Goal: Information Seeking & Learning: Learn about a topic

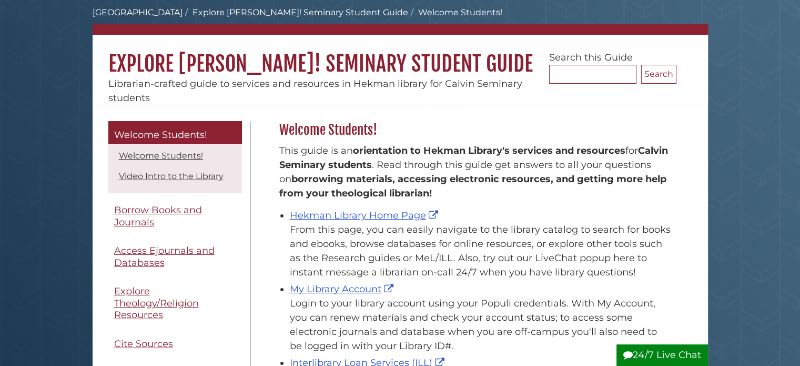
scroll to position [155, 403]
drag, startPoint x: 0, startPoint y: 0, endPoint x: 331, endPoint y: 288, distance: 438.3
click at [331, 288] on link "My Library Account" at bounding box center [343, 289] width 106 height 12
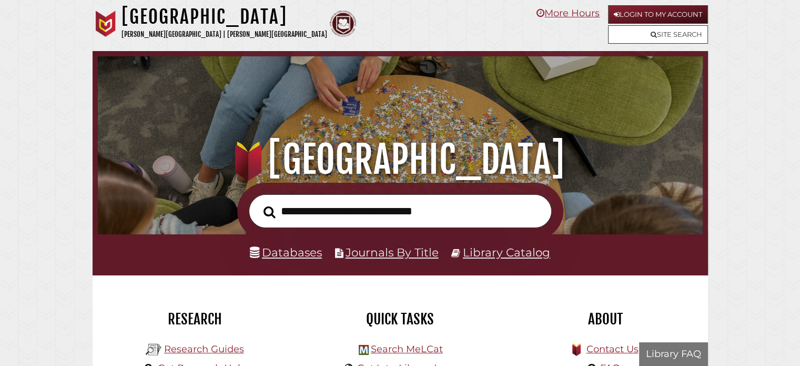
scroll to position [200, 600]
type input "*"
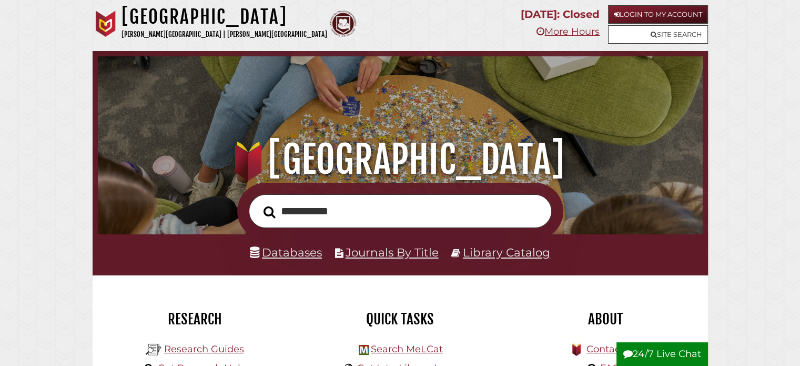
type input "**********"
click at [258, 203] on button "Search" at bounding box center [269, 212] width 23 height 18
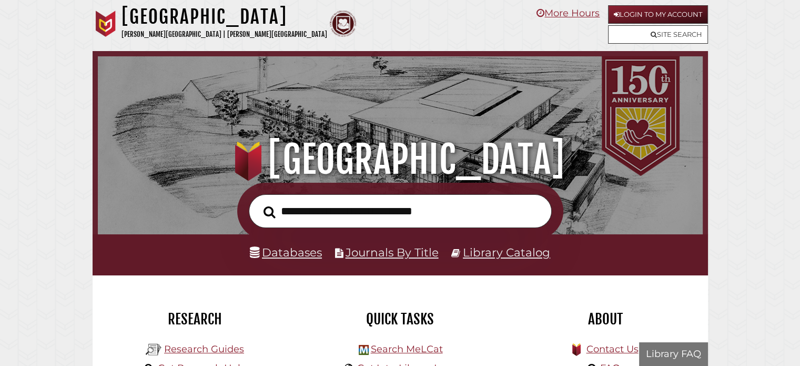
scroll to position [200, 600]
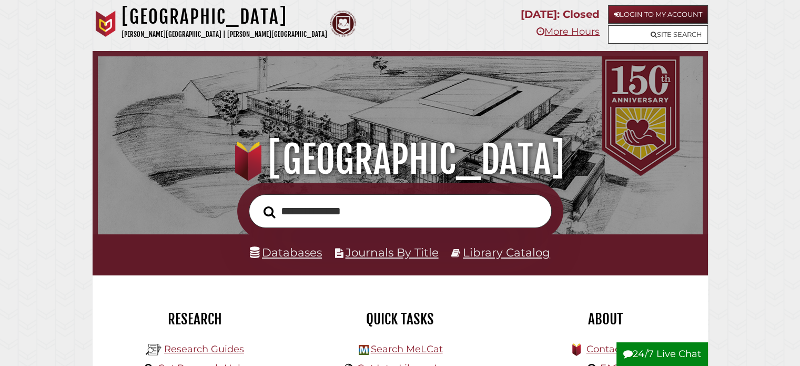
click at [289, 211] on input "**********" at bounding box center [400, 211] width 303 height 34
type input "**********"
click at [258, 203] on button "Search" at bounding box center [269, 212] width 23 height 18
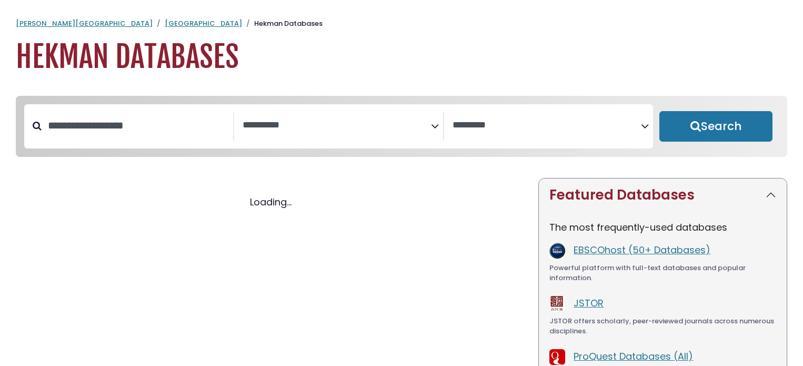
select select "Database Subject Filter"
select select "Database Vendors Filter"
select select "Database Subject Filter"
select select "Database Vendors Filter"
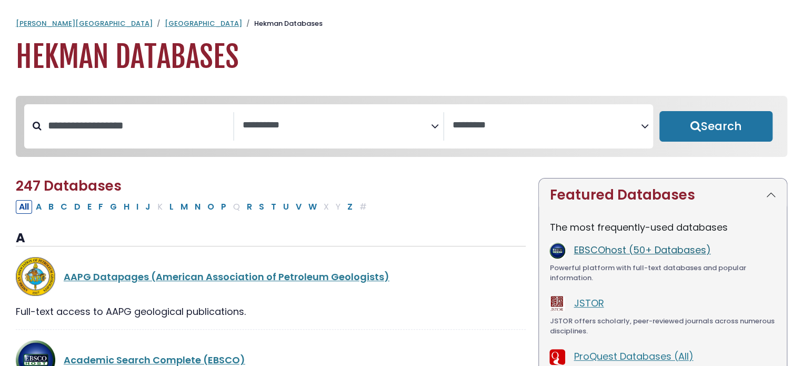
click at [624, 252] on link "EBSCOhost (50+ Databases)" at bounding box center [642, 249] width 137 height 13
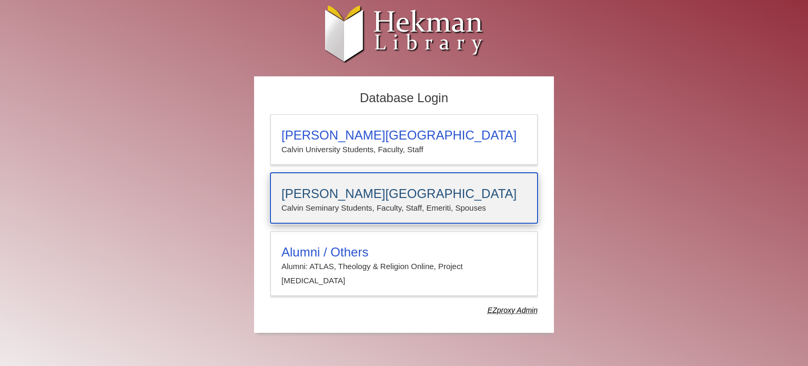
click at [450, 209] on p "Calvin Seminary Students, Faculty, Staff, Emeriti, Spouses" at bounding box center [404, 208] width 245 height 14
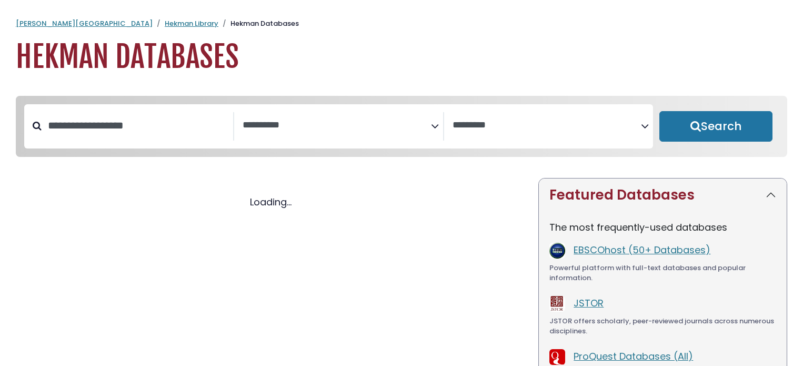
select select "Database Subject Filter"
select select "Database Vendors Filter"
select select "Database Subject Filter"
select select "Database Vendors Filter"
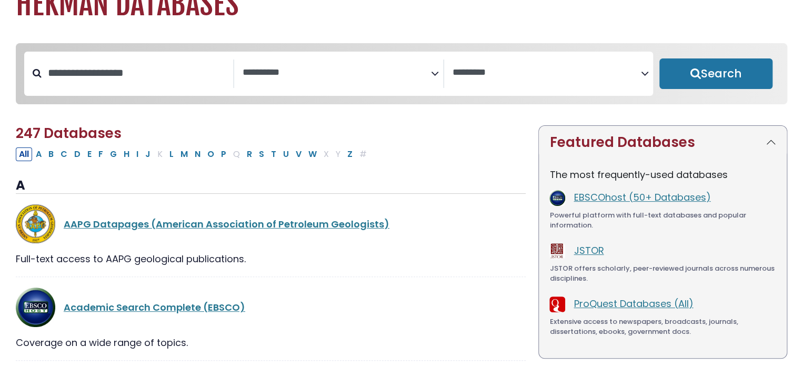
scroll to position [105, 0]
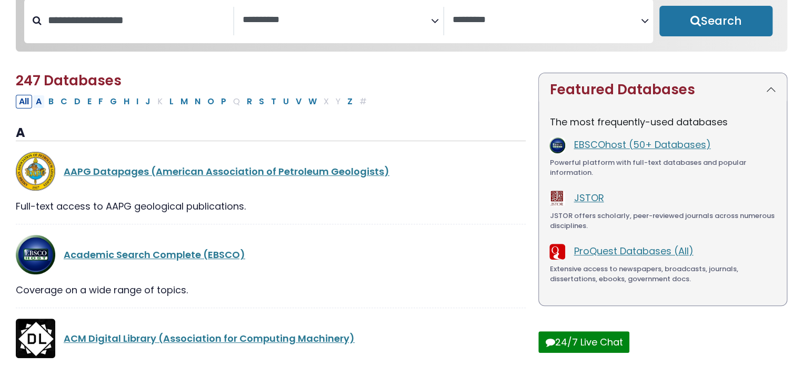
click at [39, 105] on button "A" at bounding box center [39, 102] width 12 height 14
select select "Database Subject Filter"
select select "Database Vendors Filter"
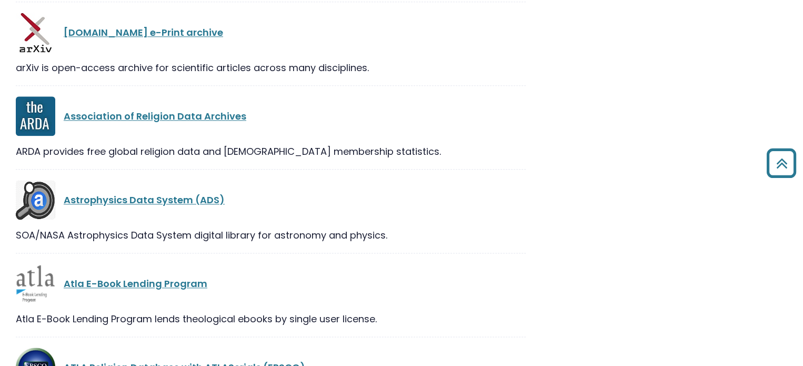
scroll to position [2684, 0]
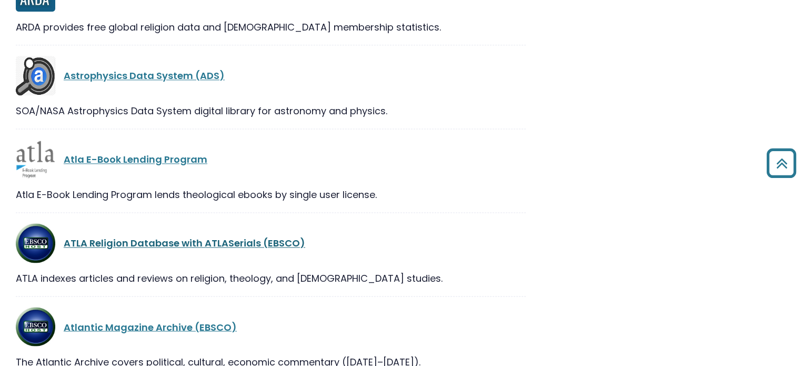
click at [164, 246] on link "ATLA Religion Database with ATLASerials (EBSCO)" at bounding box center [185, 242] width 242 height 13
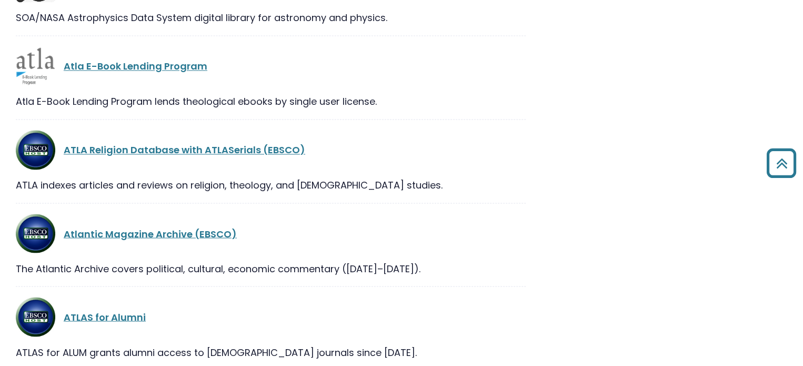
scroll to position [2777, 0]
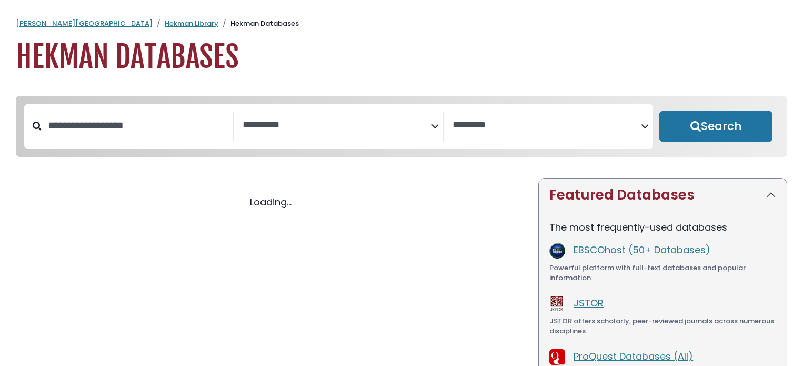
select select "Database Subject Filter"
select select "Database Vendors Filter"
select select "Database Subject Filter"
select select "Database Vendors Filter"
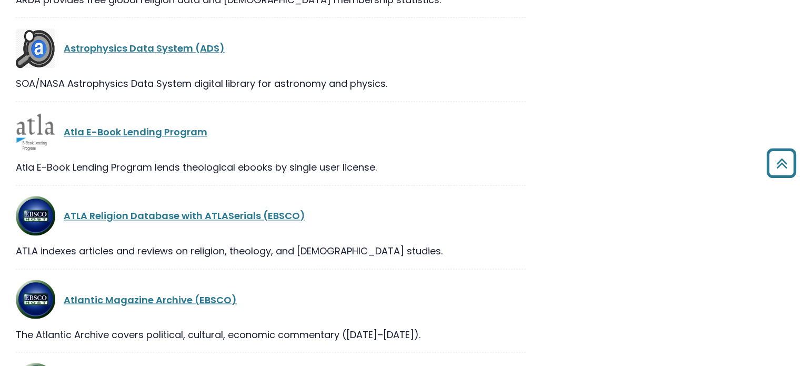
scroll to position [2737, 0]
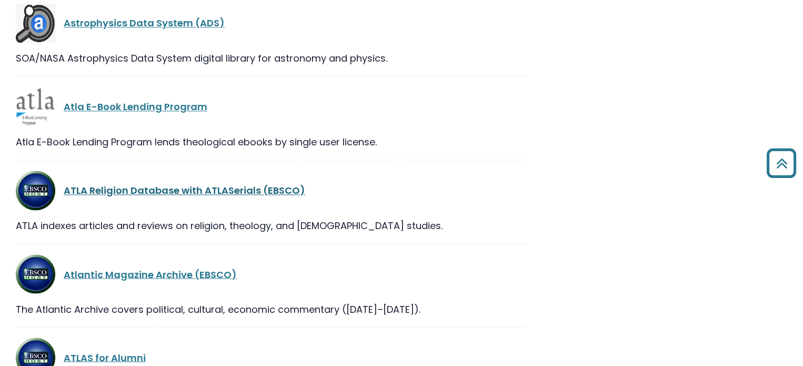
click at [233, 191] on link "ATLA Religion Database with ATLASerials (EBSCO)" at bounding box center [185, 190] width 242 height 13
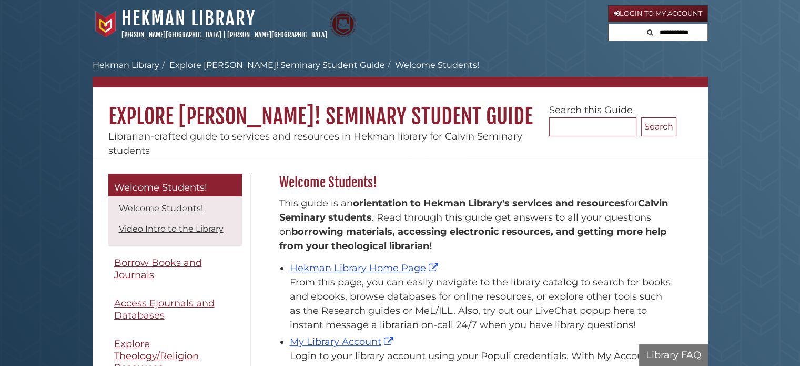
scroll to position [155, 403]
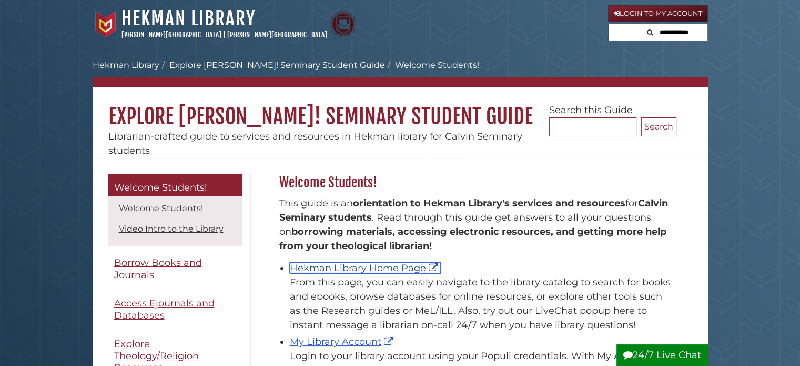
click at [343, 266] on link "Hekman Library Home Page" at bounding box center [365, 268] width 151 height 12
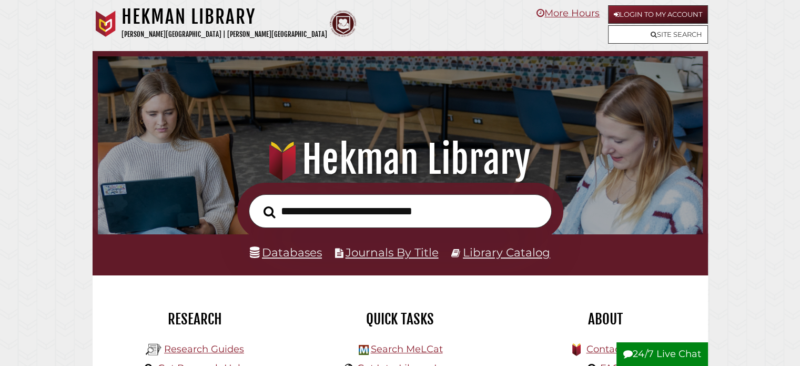
scroll to position [200, 600]
click at [439, 223] on input "text" at bounding box center [400, 211] width 303 height 34
paste input "**********"
type input "**********"
click at [258, 203] on button "Search" at bounding box center [269, 212] width 23 height 18
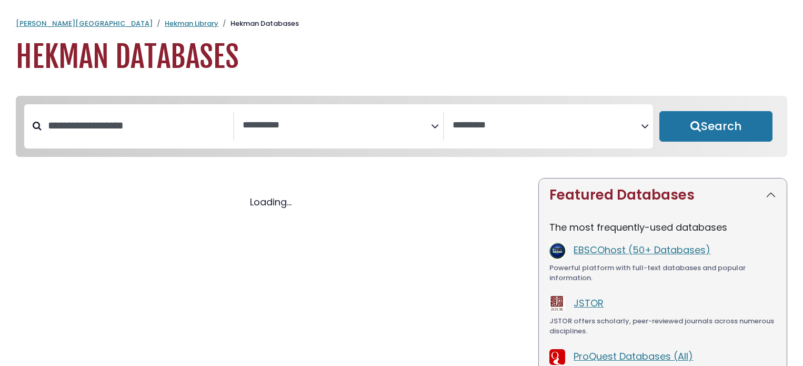
select select "Database Subject Filter"
select select "Database Vendors Filter"
select select "Database Subject Filter"
select select "Database Vendors Filter"
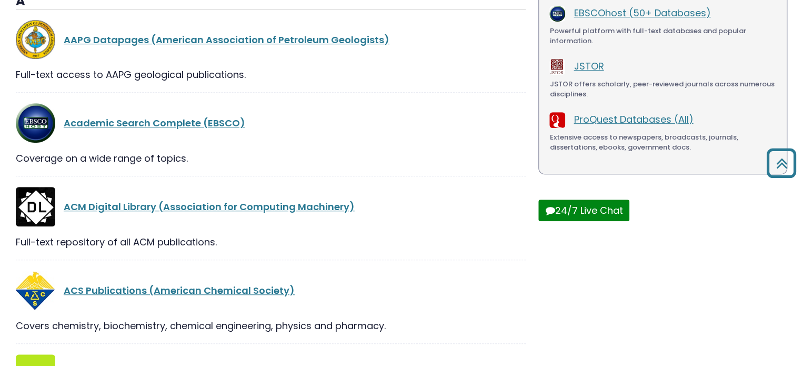
scroll to position [105, 0]
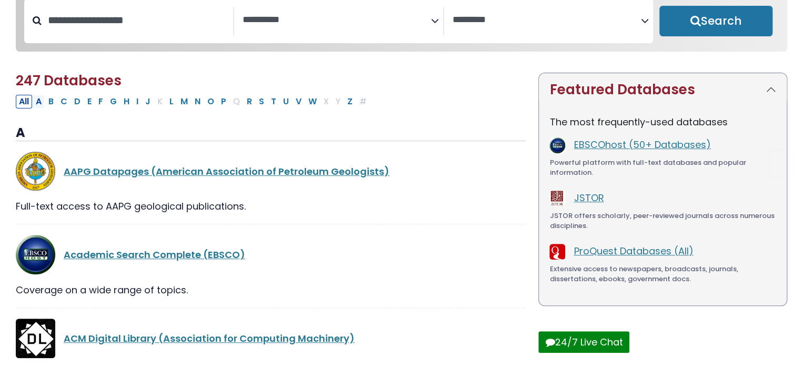
click at [39, 105] on button "A" at bounding box center [39, 102] width 12 height 14
select select "Database Subject Filter"
select select "Database Vendors Filter"
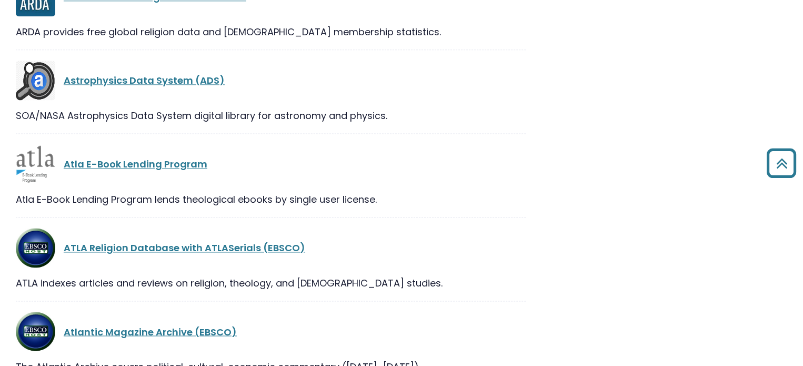
scroll to position [2737, 0]
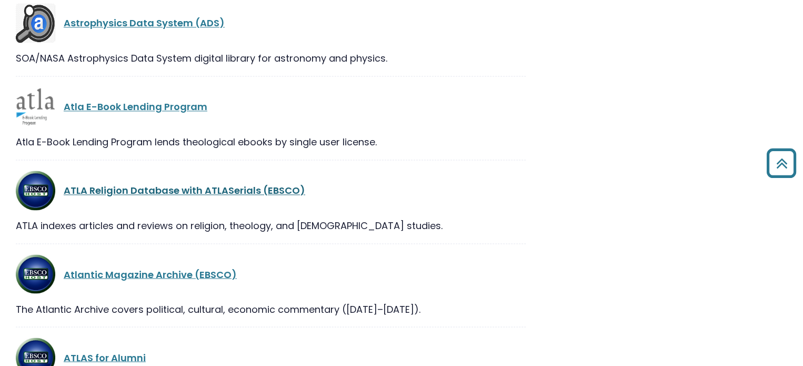
click at [203, 189] on link "ATLA Religion Database with ATLASerials (EBSCO)" at bounding box center [185, 190] width 242 height 13
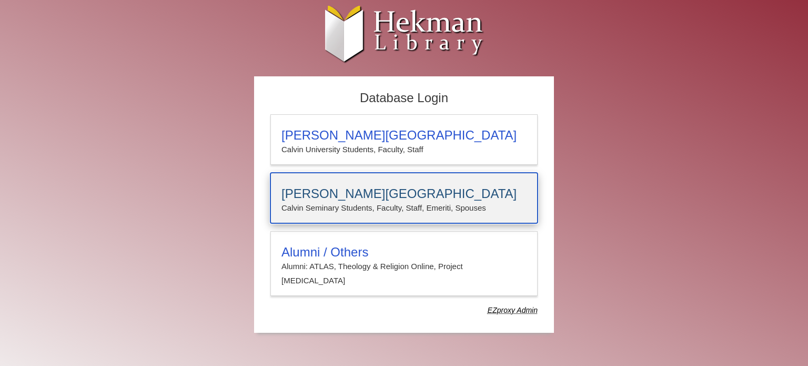
click at [315, 188] on h3 "[PERSON_NAME][GEOGRAPHIC_DATA]" at bounding box center [404, 193] width 245 height 15
